Goal: Task Accomplishment & Management: Complete application form

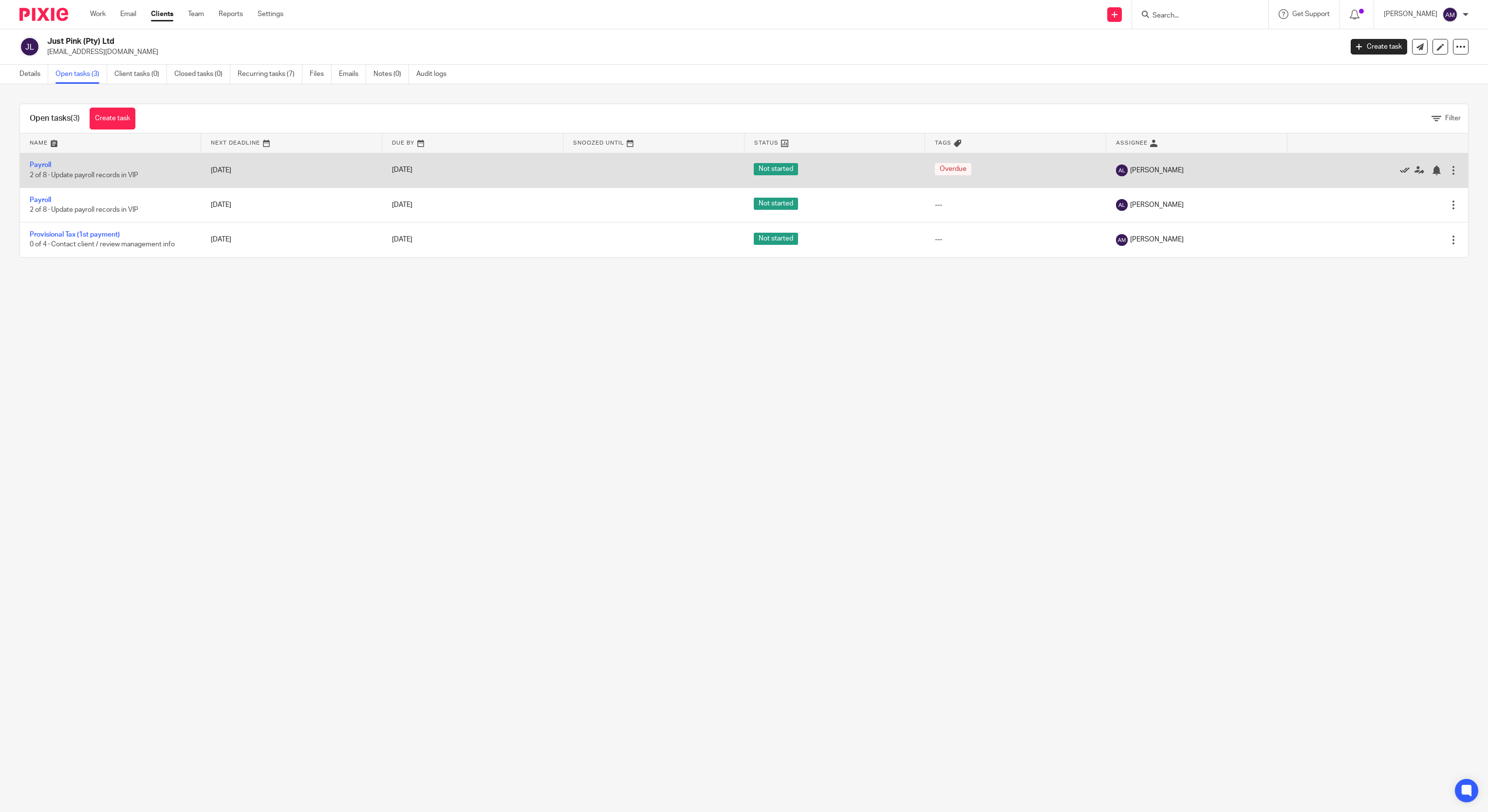
click at [1400, 170] on icon at bounding box center [1405, 171] width 10 height 10
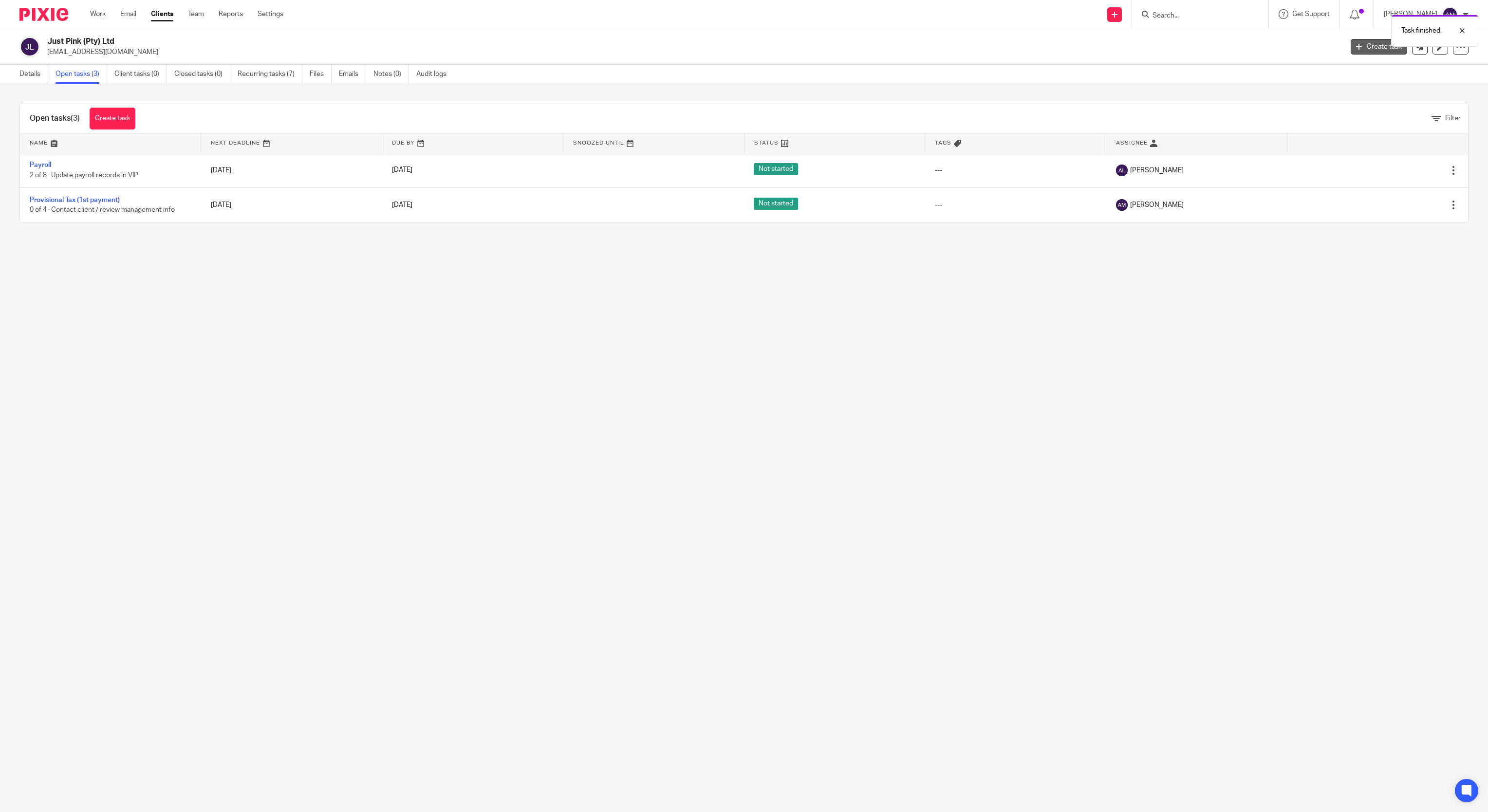
click at [1356, 49] on link "Create task" at bounding box center [1379, 47] width 57 height 16
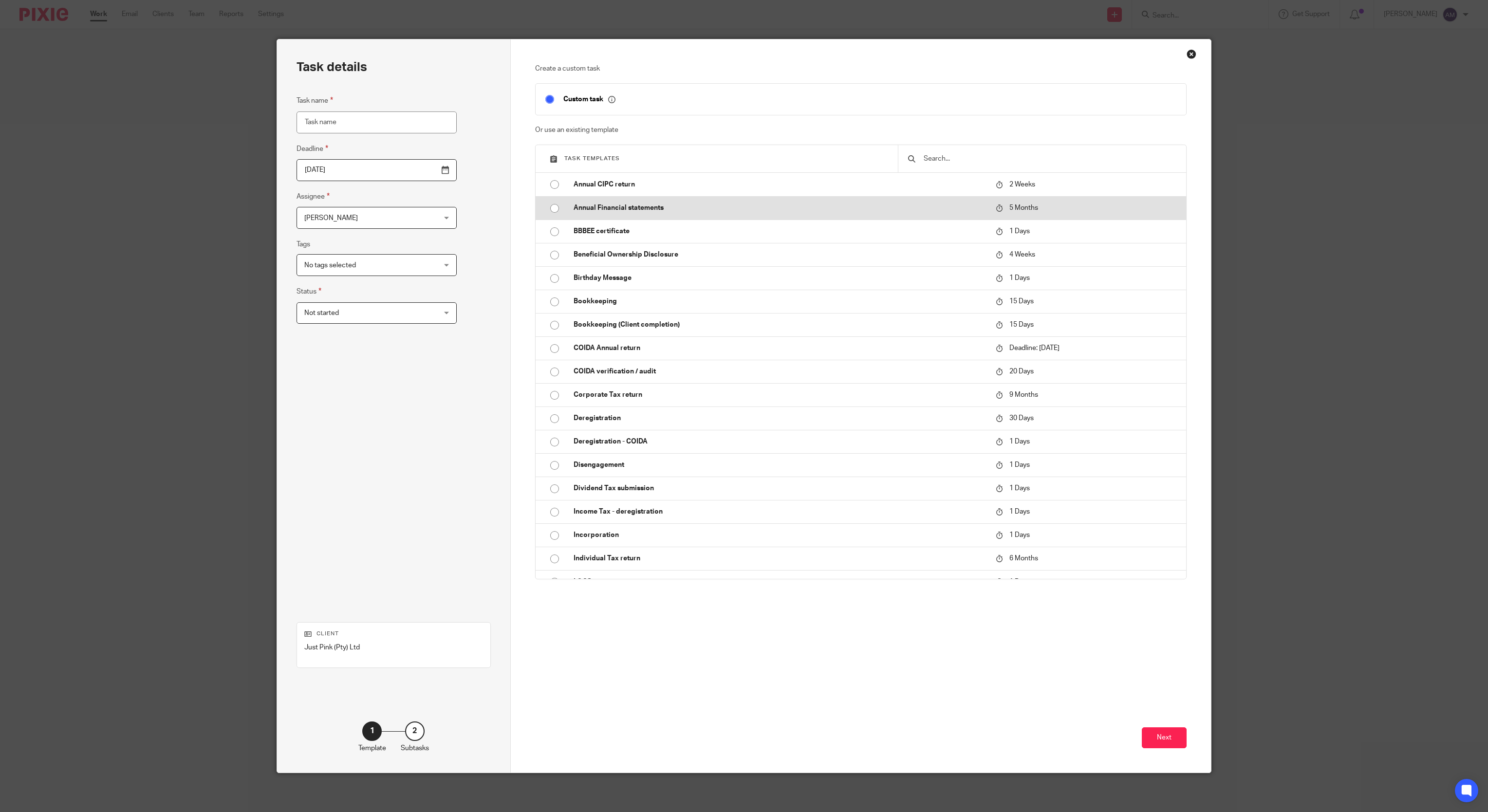
click at [635, 210] on p "Annual Financial statements" at bounding box center [780, 208] width 413 height 10
type input "2026-01-20"
type input "Annual Financial statements"
checkbox input "false"
radio input "true"
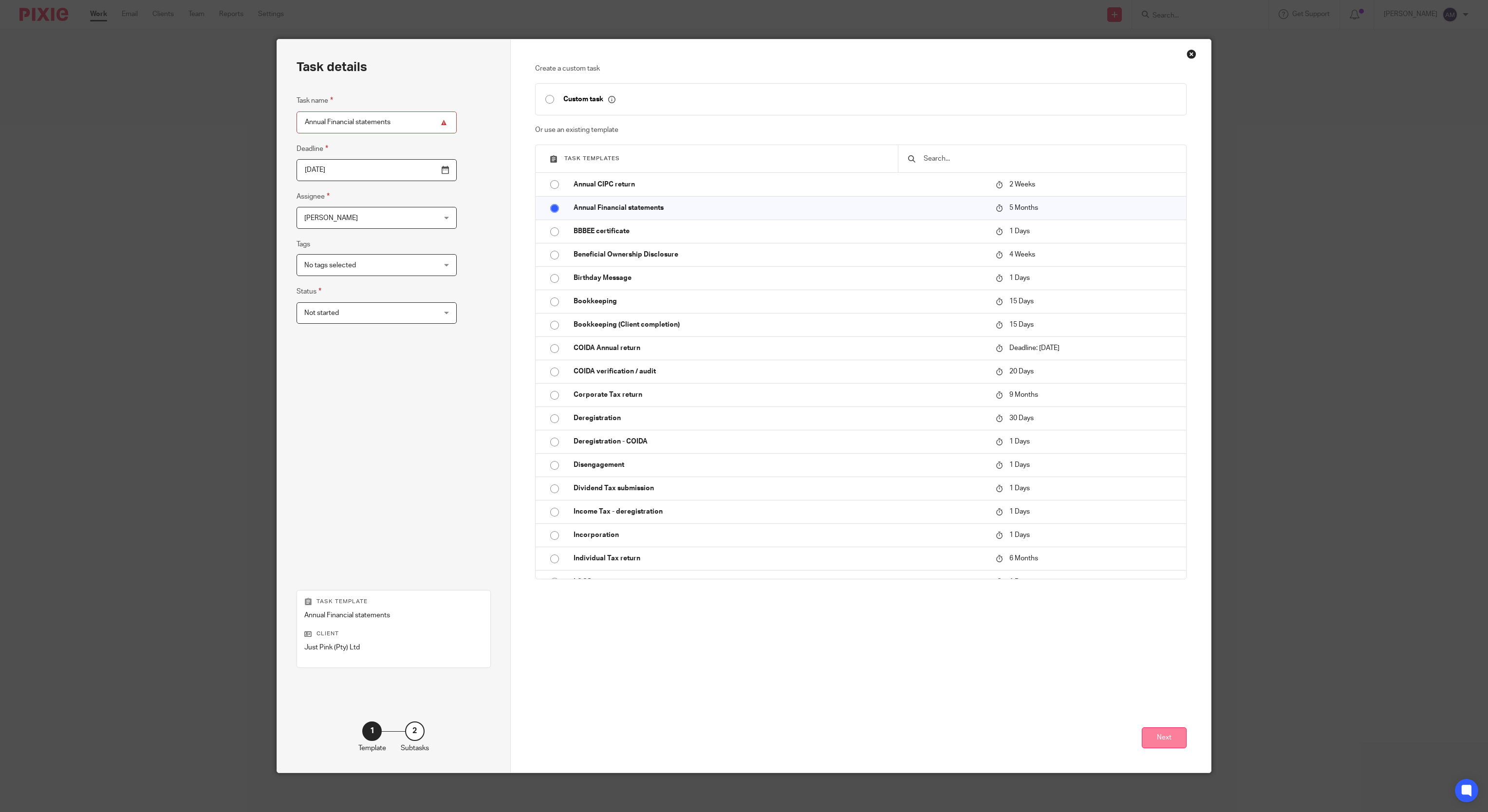
click at [1163, 743] on button "Next" at bounding box center [1164, 738] width 45 height 21
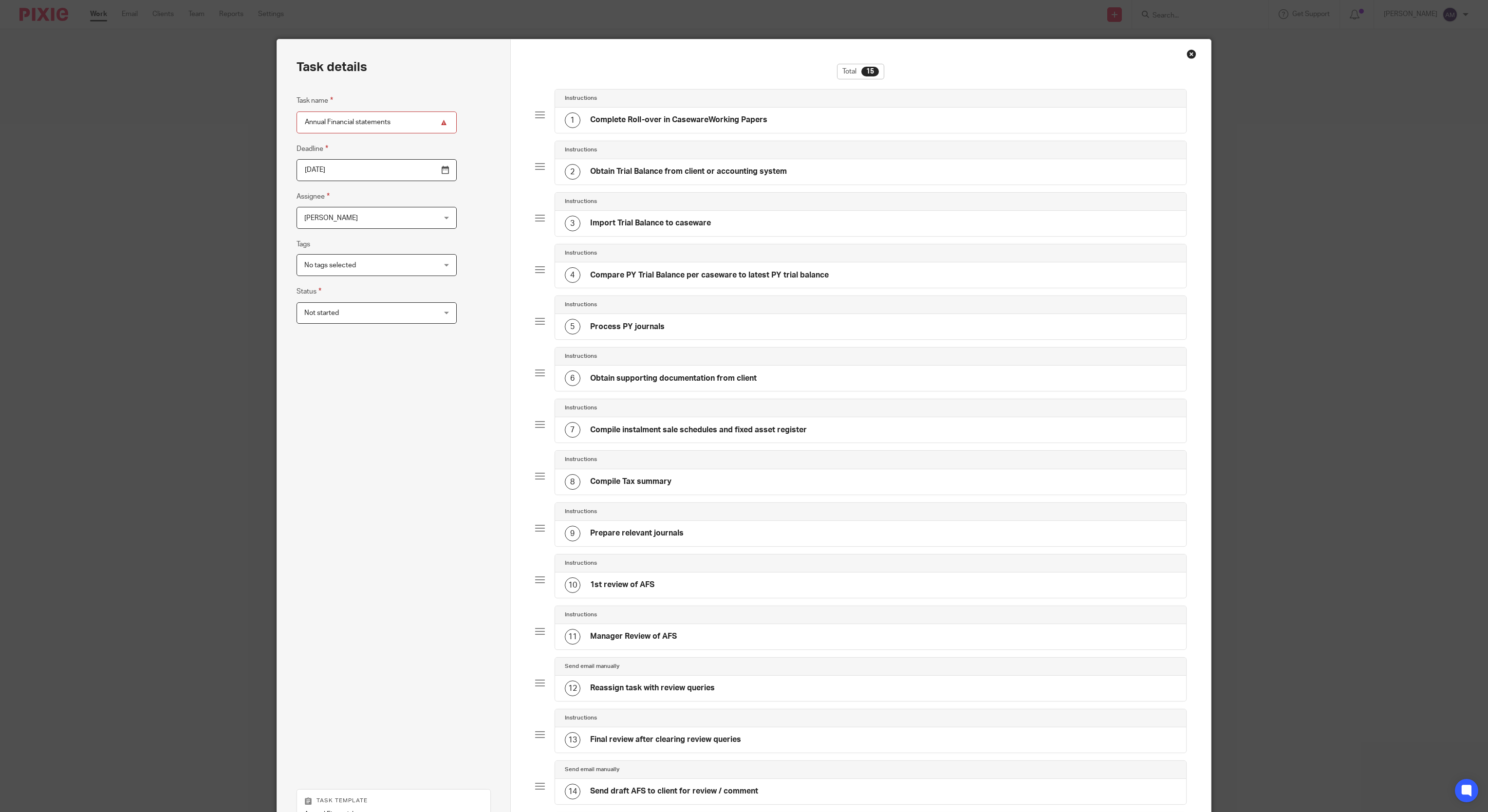
click at [387, 120] on input "Annual Financial statements" at bounding box center [377, 122] width 161 height 22
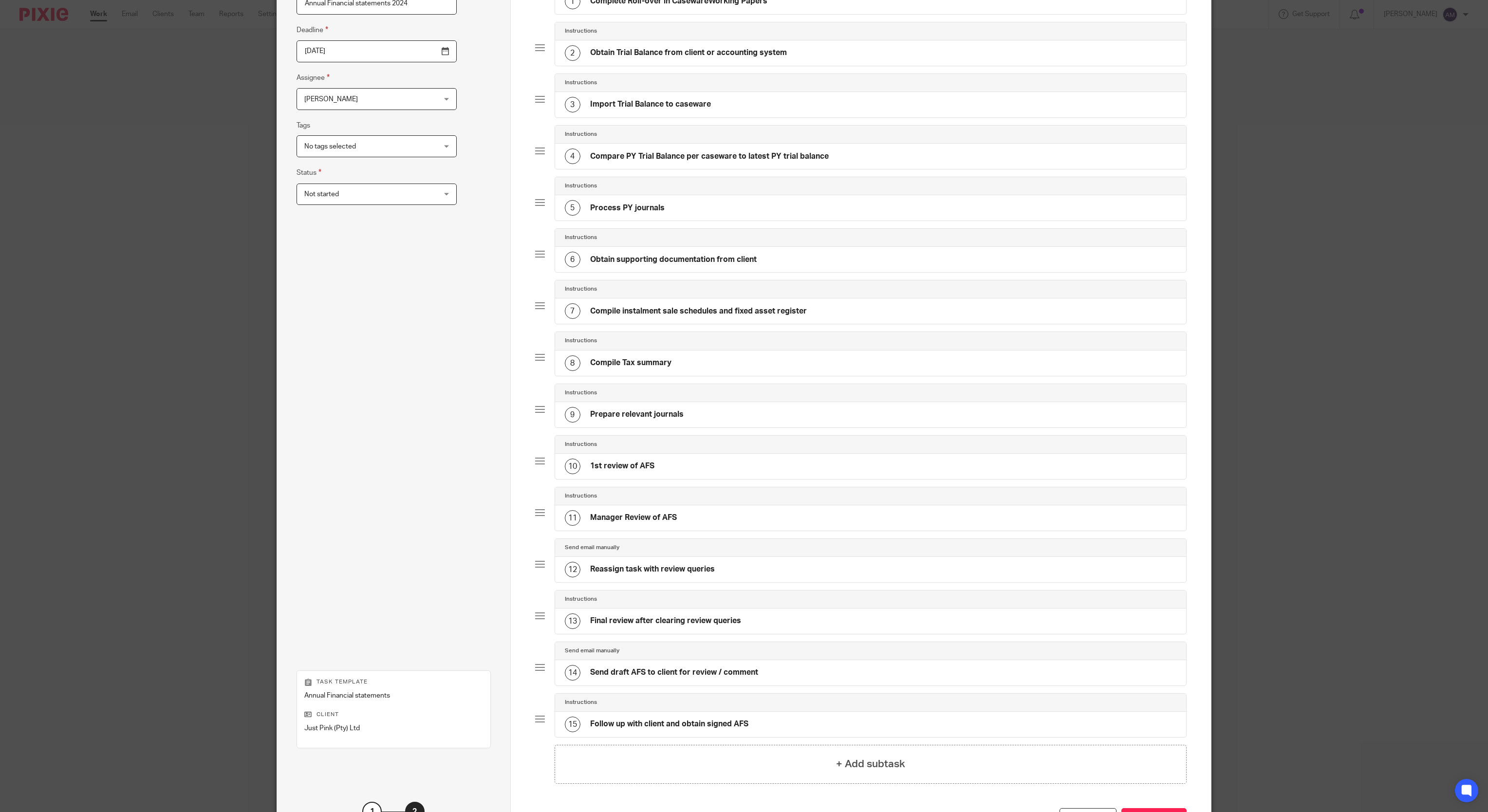
scroll to position [212, 0]
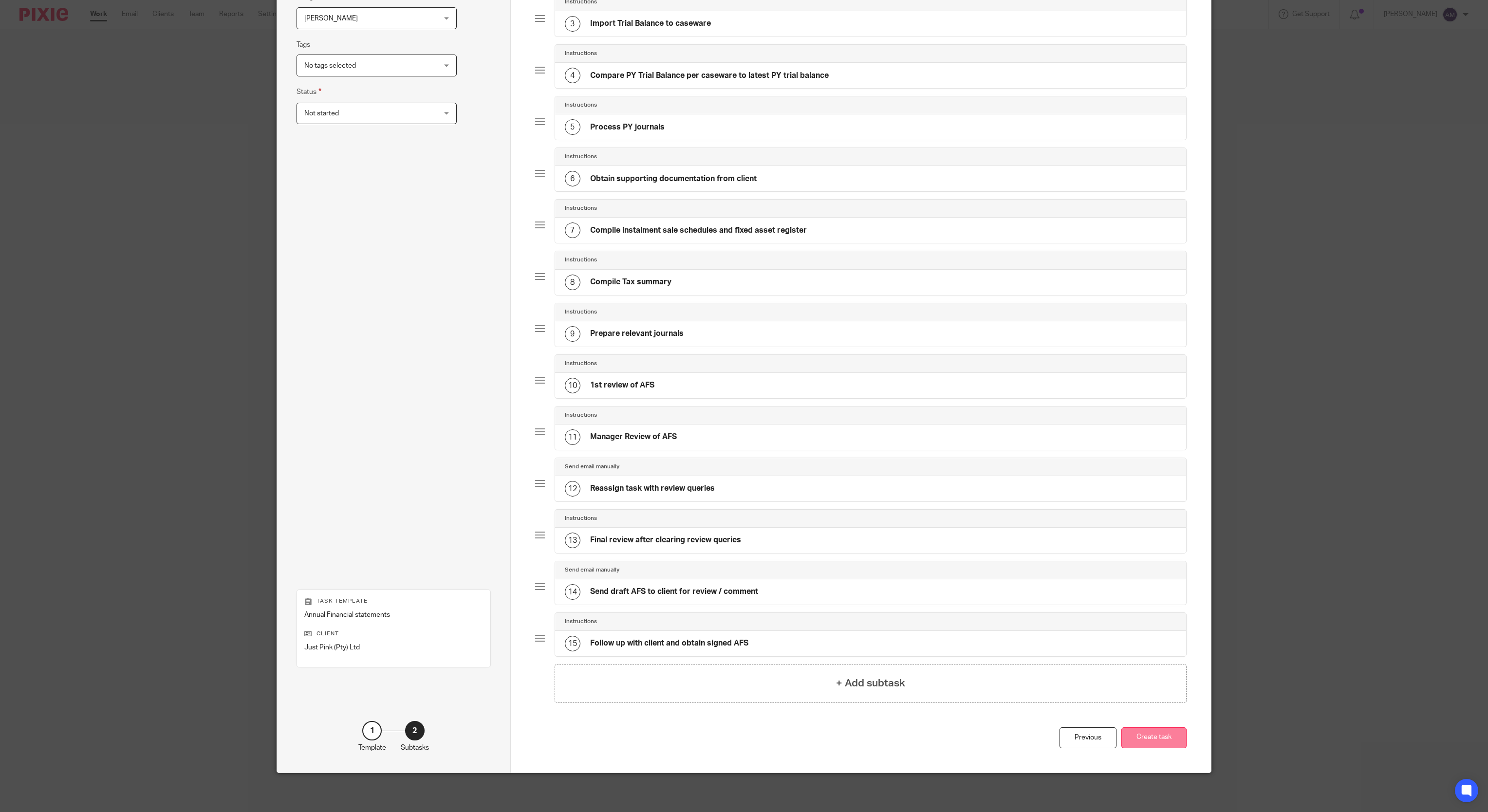
type input "Annual Financial statements 2024"
click at [1146, 741] on button "Create task" at bounding box center [1154, 738] width 65 height 21
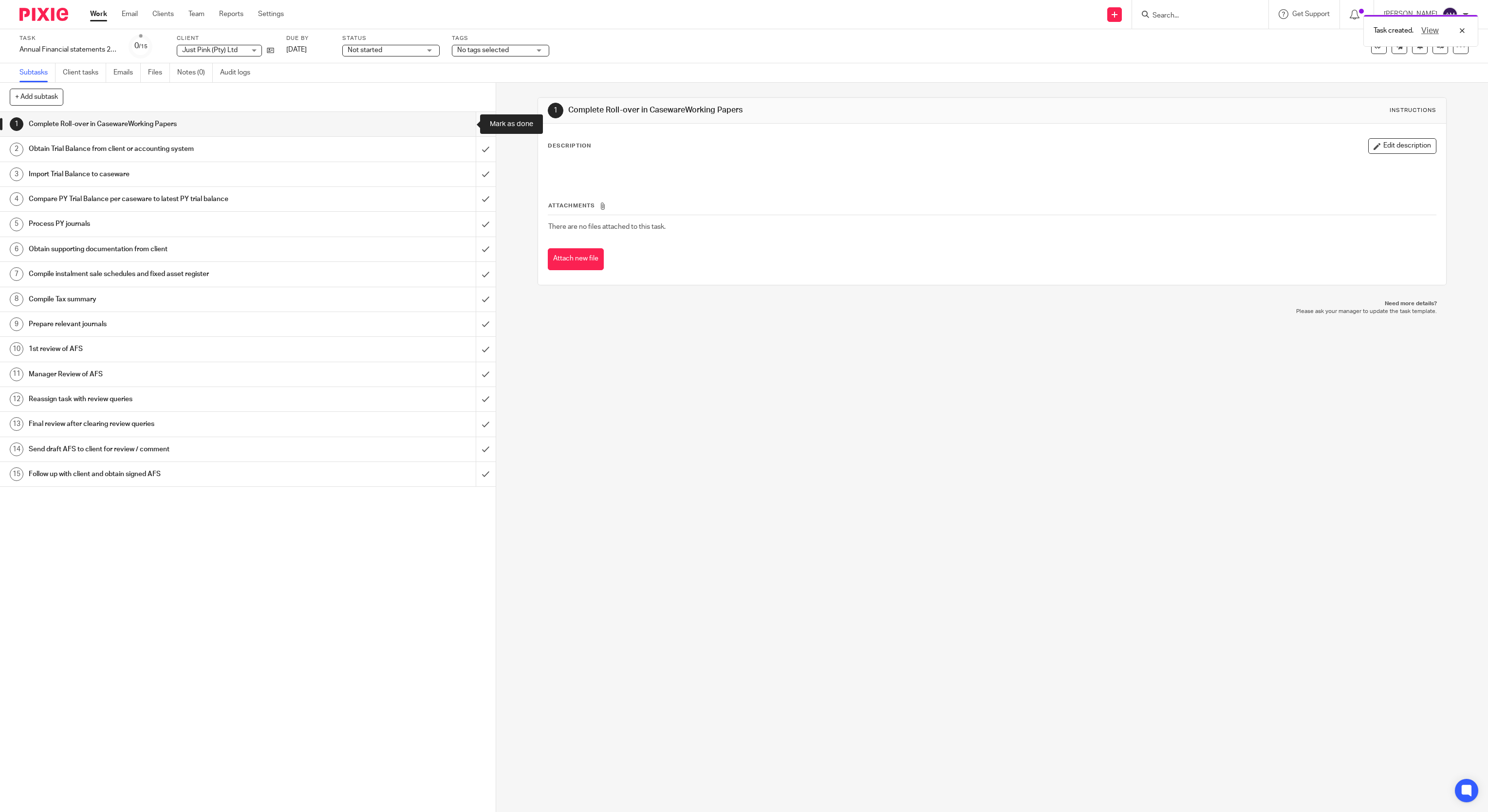
click at [464, 123] on input "submit" at bounding box center [248, 124] width 496 height 24
click at [466, 149] on input "submit" at bounding box center [248, 149] width 496 height 24
click at [464, 179] on input "submit" at bounding box center [248, 174] width 496 height 24
drag, startPoint x: 464, startPoint y: 200, endPoint x: 464, endPoint y: 215, distance: 15.0
click at [464, 201] on input "submit" at bounding box center [248, 199] width 496 height 24
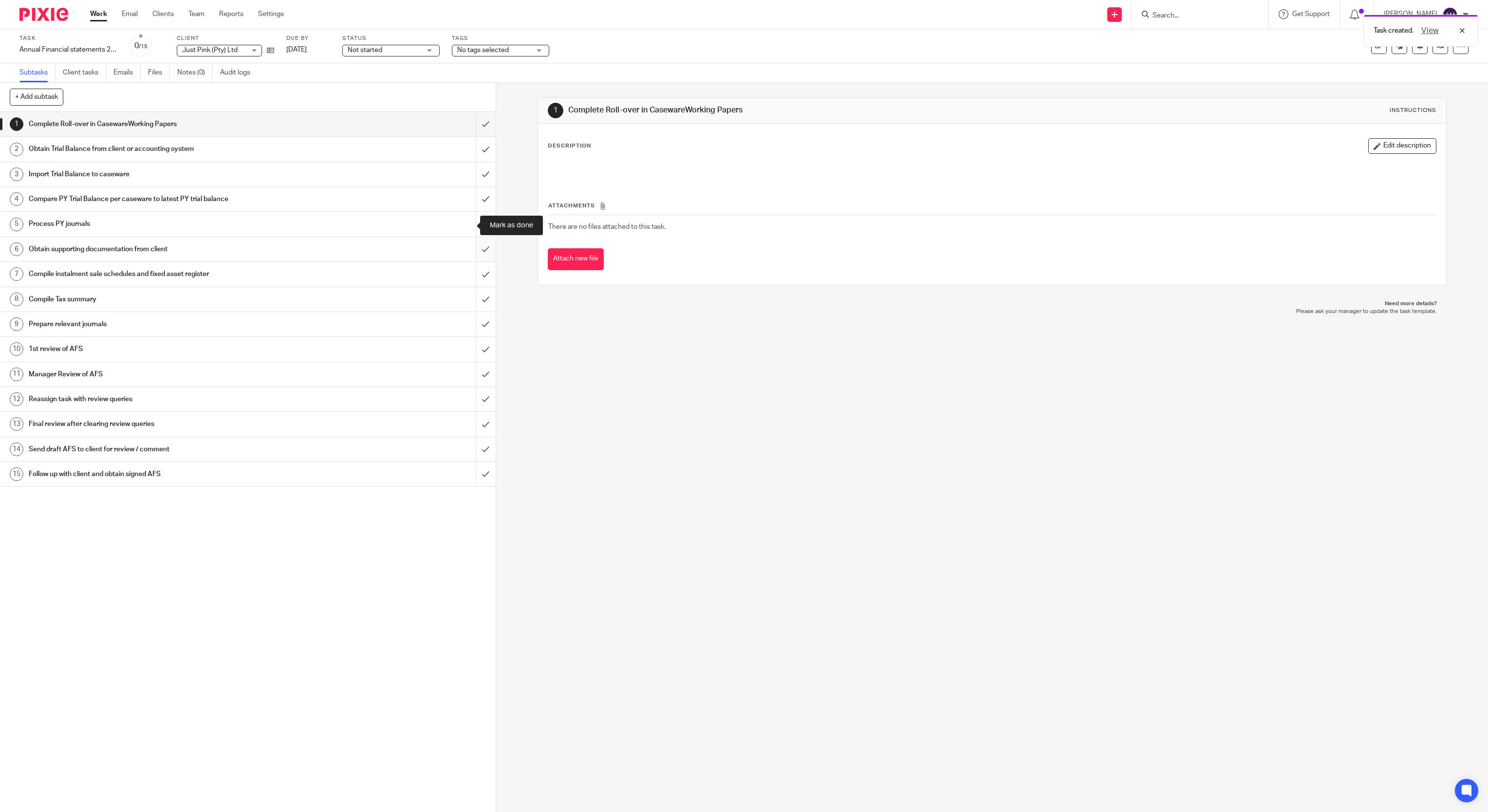
drag, startPoint x: 467, startPoint y: 230, endPoint x: 467, endPoint y: 252, distance: 22.0
click at [467, 231] on input "submit" at bounding box center [248, 223] width 496 height 24
click at [467, 253] on input "submit" at bounding box center [248, 248] width 496 height 24
click at [463, 279] on input "submit" at bounding box center [248, 273] width 496 height 24
click at [466, 299] on input "submit" at bounding box center [248, 299] width 496 height 24
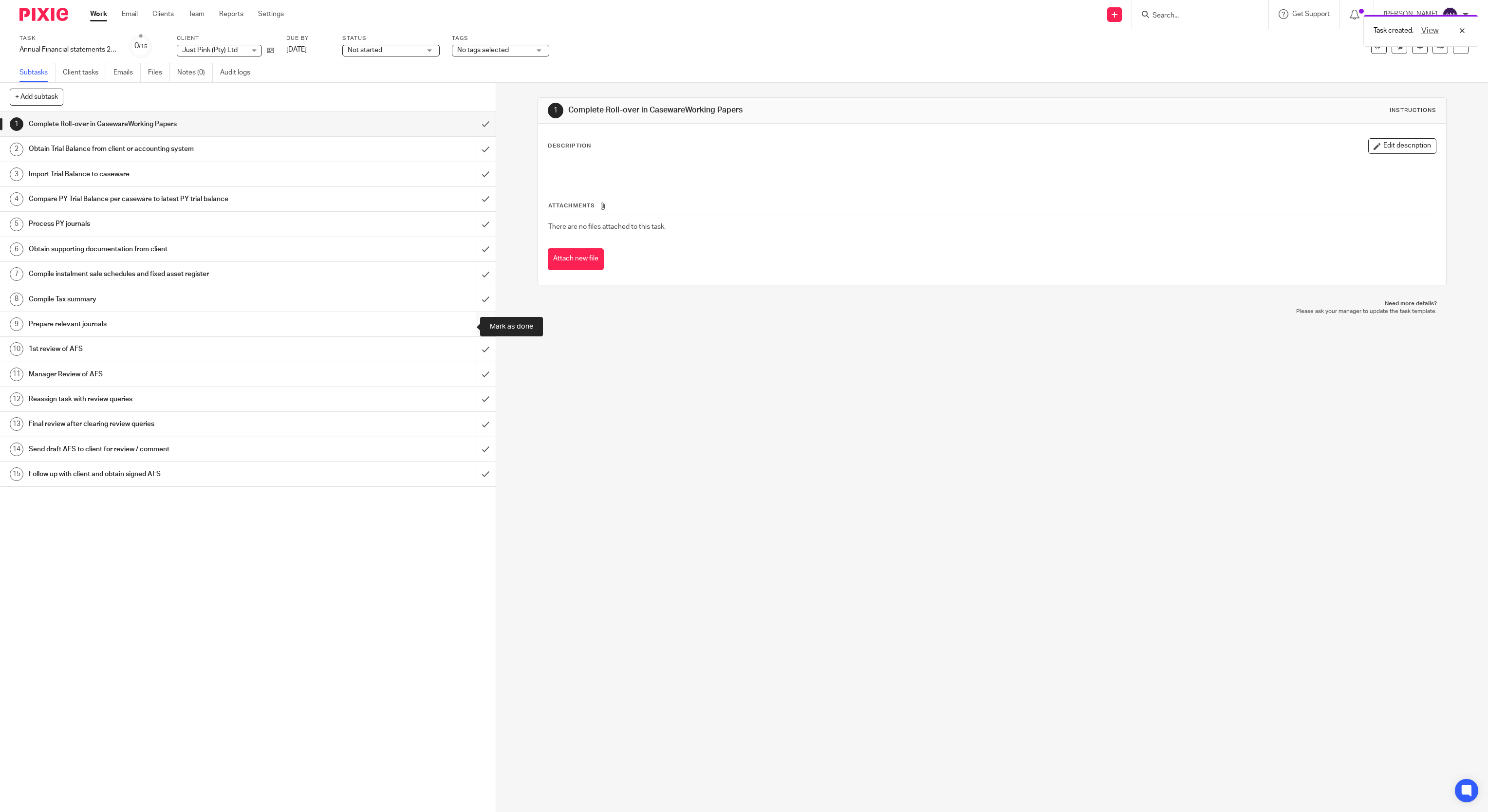
click at [465, 327] on input "submit" at bounding box center [248, 324] width 496 height 24
click at [464, 348] on input "submit" at bounding box center [248, 349] width 496 height 24
click at [468, 380] on input "submit" at bounding box center [248, 374] width 496 height 24
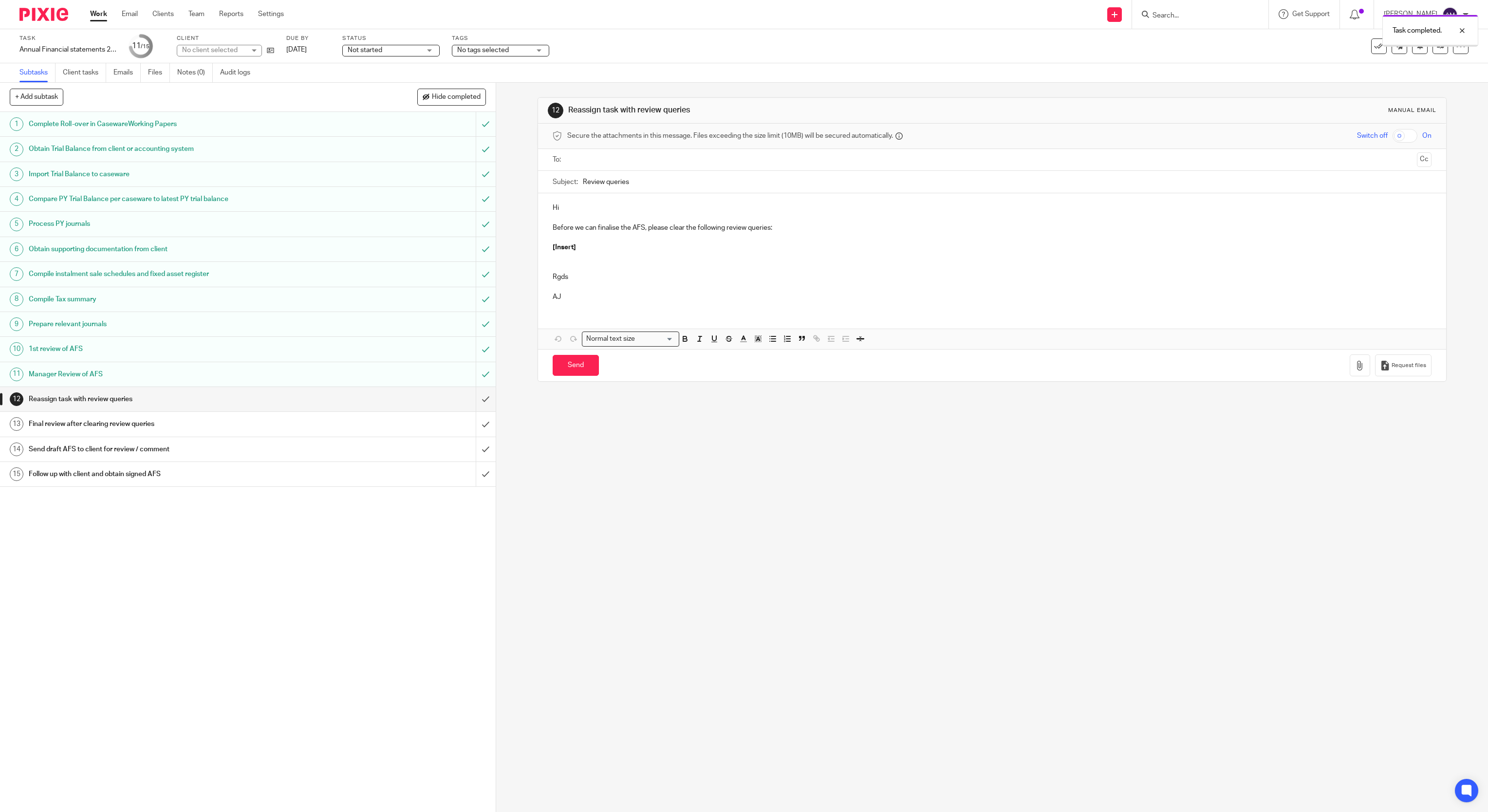
click at [465, 401] on input "submit" at bounding box center [248, 399] width 496 height 24
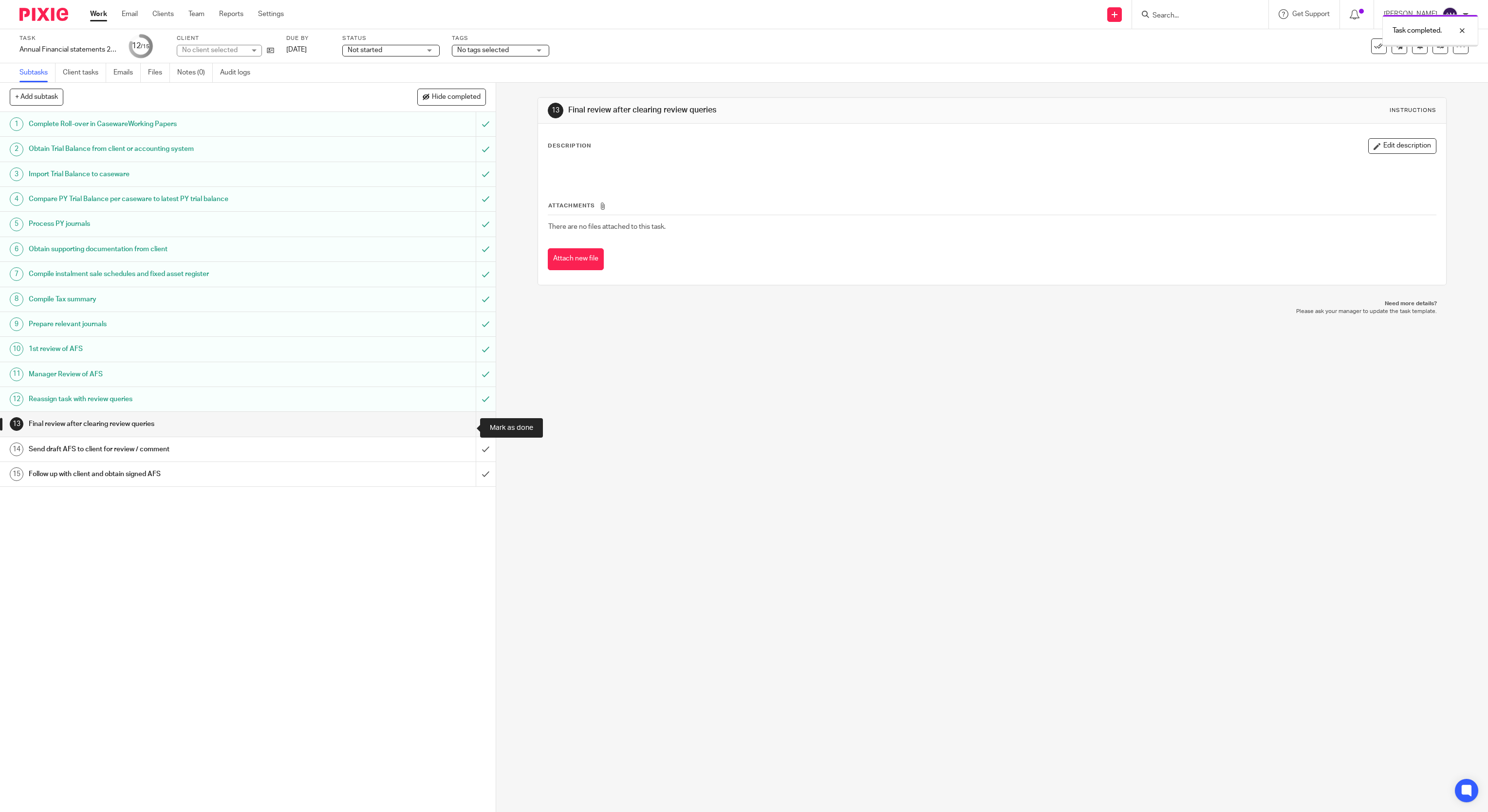
click at [468, 427] on input "submit" at bounding box center [248, 423] width 496 height 24
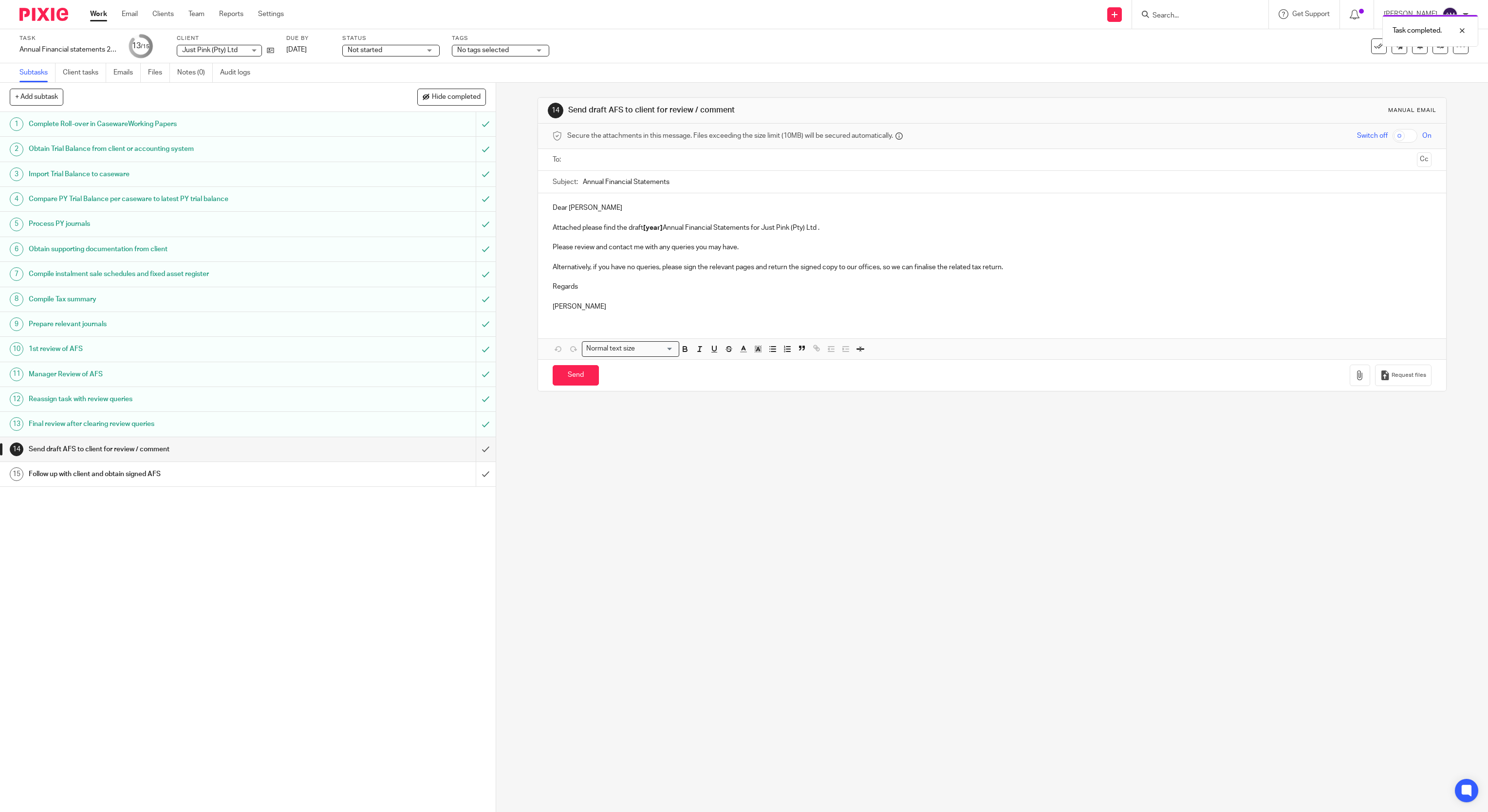
click at [633, 158] on input "text" at bounding box center [991, 160] width 842 height 11
click at [683, 161] on input "text" at bounding box center [1032, 161] width 761 height 19
type input "[PERSON_NAME][EMAIL_ADDRESS][DOMAIN_NAME]"
click at [686, 189] on input "Annual Financial Statements" at bounding box center [1007, 184] width 849 height 22
type input "Annual Financial Statements 2024"
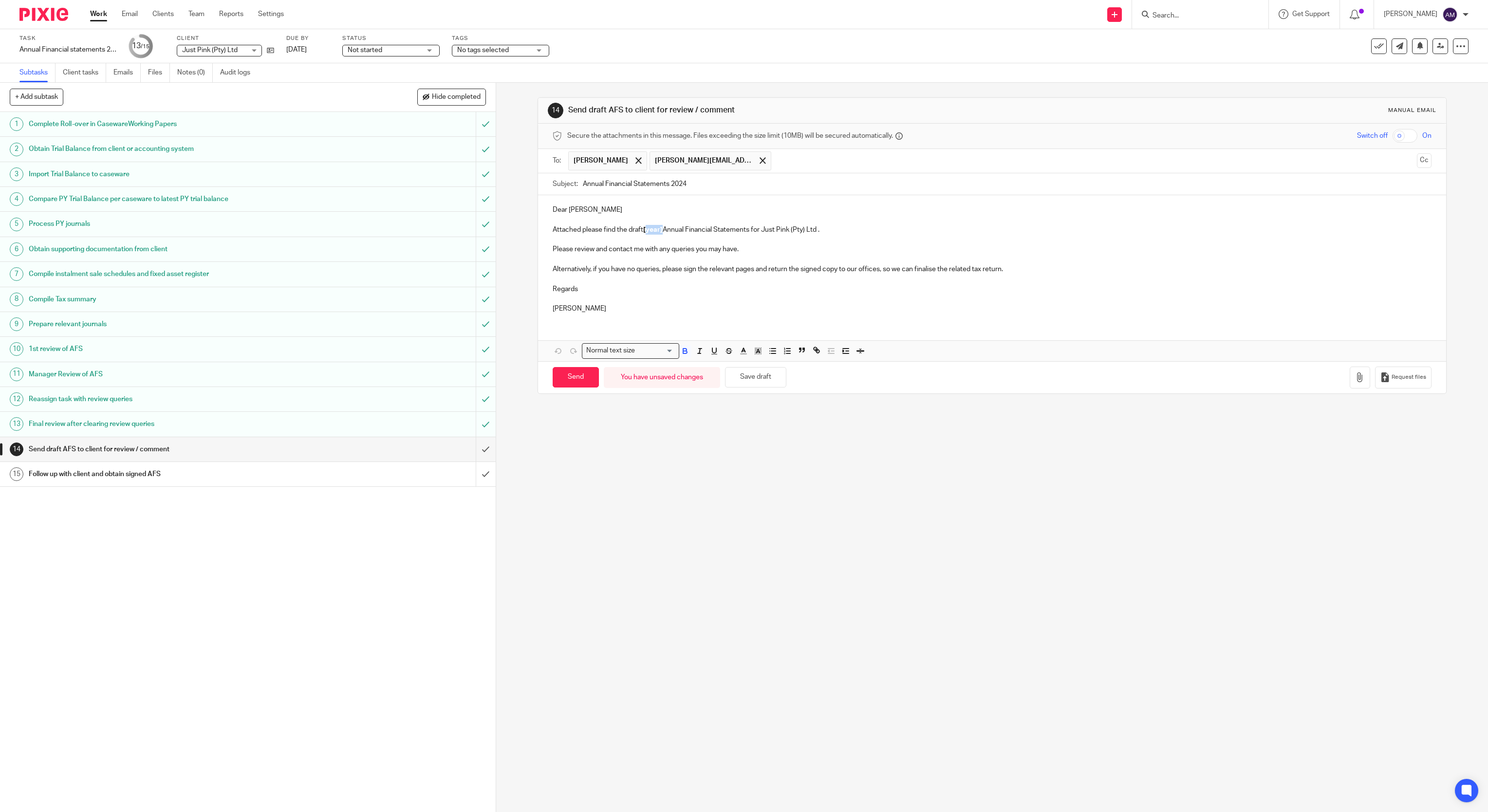
drag, startPoint x: 641, startPoint y: 231, endPoint x: 657, endPoint y: 229, distance: 16.1
click at [657, 229] on strong "[year]" at bounding box center [652, 230] width 19 height 7
click at [1350, 386] on button "button" at bounding box center [1360, 377] width 20 height 22
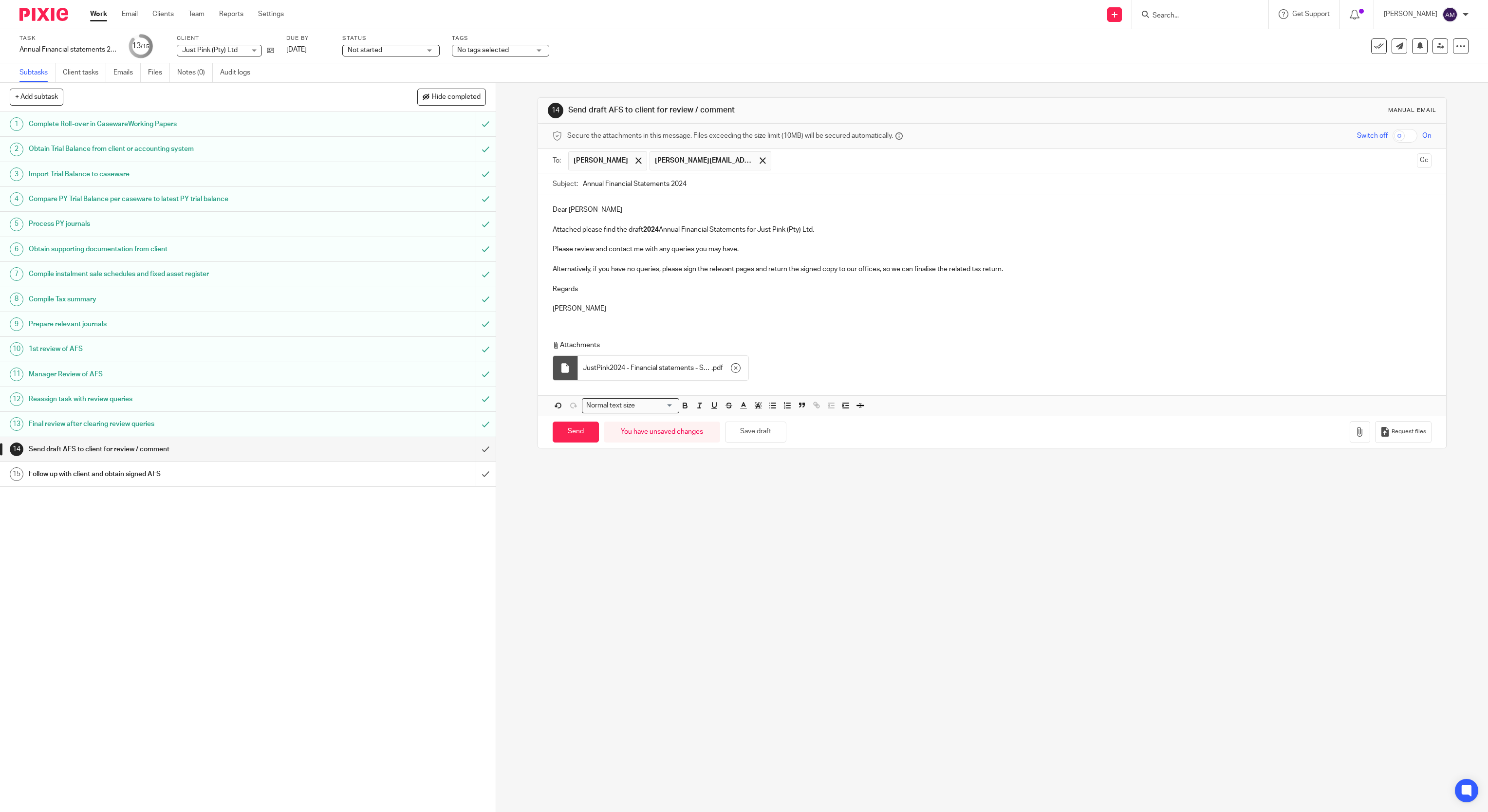
drag, startPoint x: 610, startPoint y: 576, endPoint x: 603, endPoint y: 575, distance: 7.1
click at [604, 575] on div "14 Send draft AFS to client for review / comment Manual email Secure the attach…" at bounding box center [992, 447] width 992 height 729
click at [570, 437] on input "Send" at bounding box center [575, 432] width 46 height 21
type input "Sent"
